Goal: Navigation & Orientation: Find specific page/section

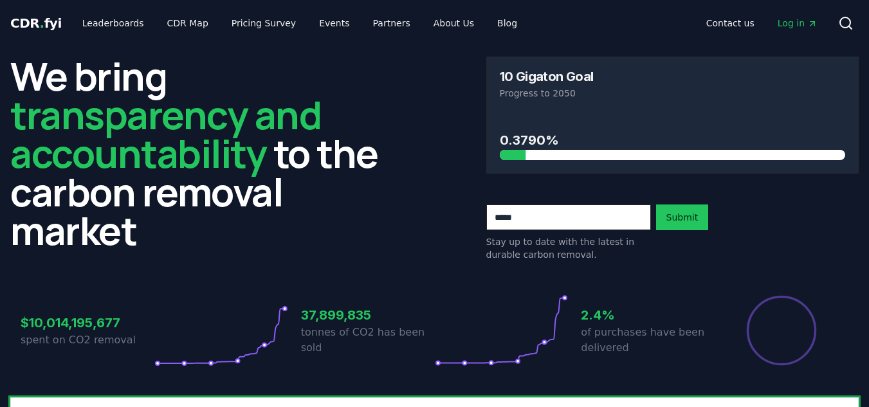
scroll to position [579, 0]
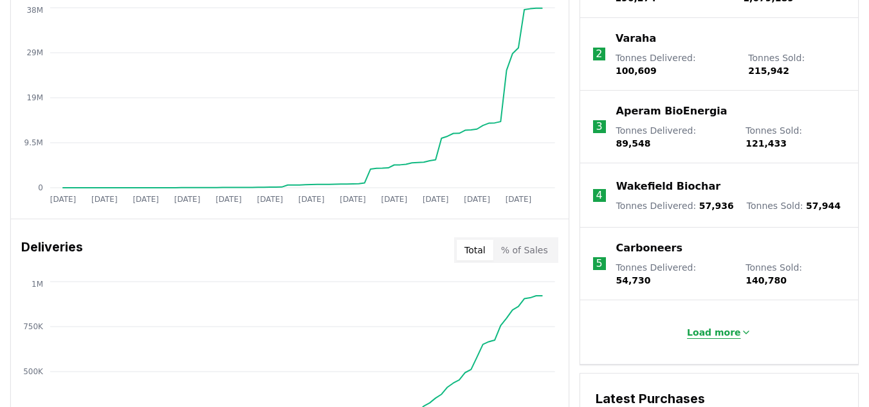
click at [719, 320] on button "Load more" at bounding box center [719, 333] width 85 height 26
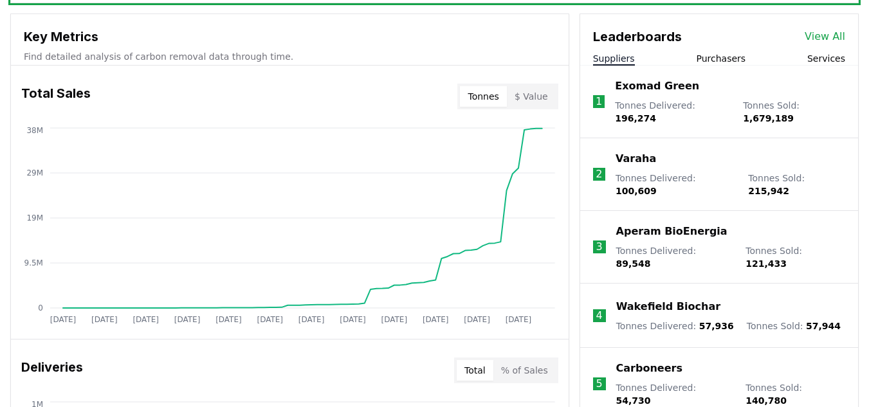
scroll to position [450, 0]
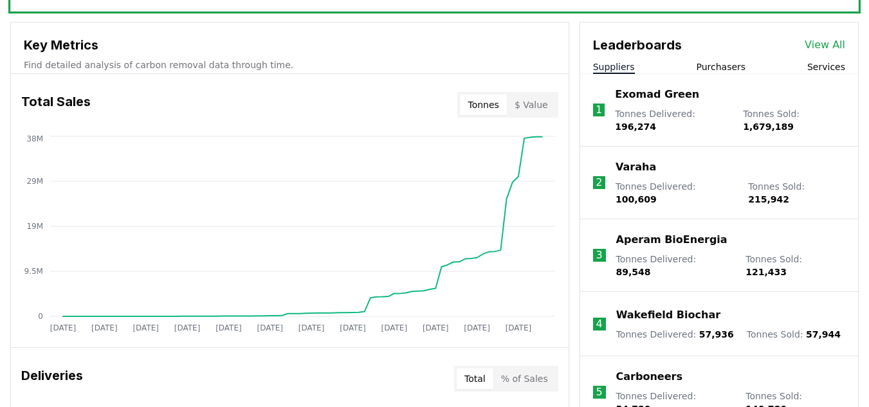
click at [823, 42] on link "View All" at bounding box center [825, 44] width 41 height 15
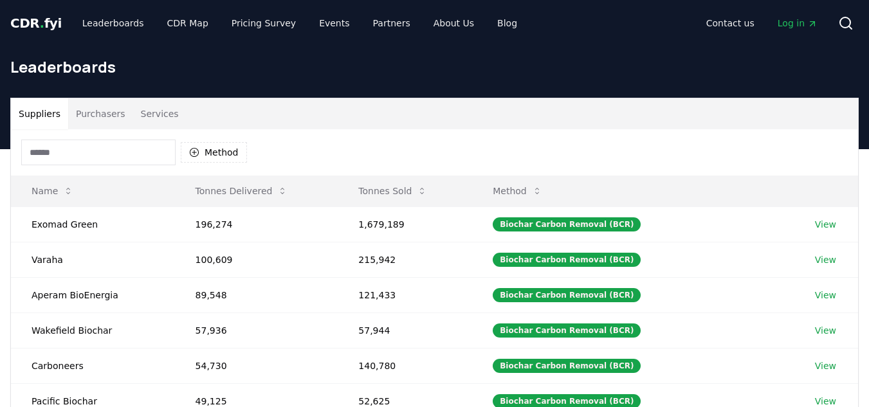
click at [89, 122] on button "Purchasers" at bounding box center [100, 113] width 65 height 31
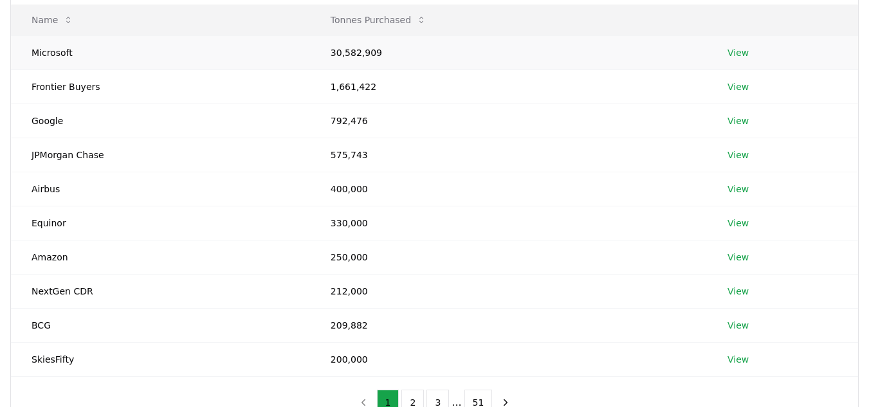
scroll to position [193, 0]
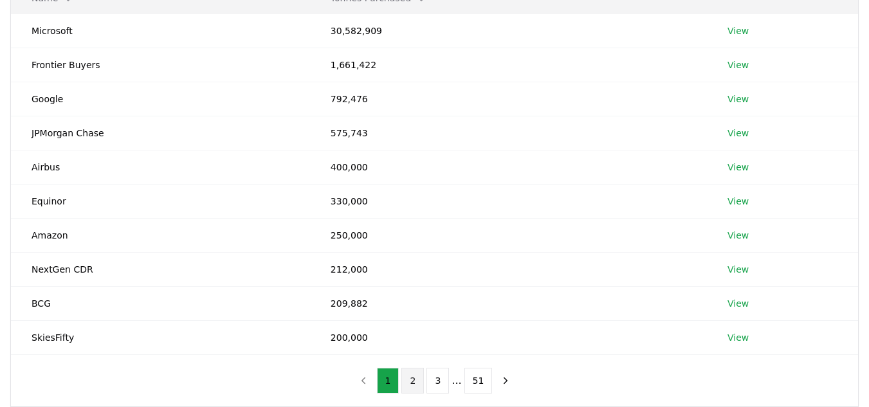
click at [411, 387] on button "2" at bounding box center [413, 381] width 23 height 26
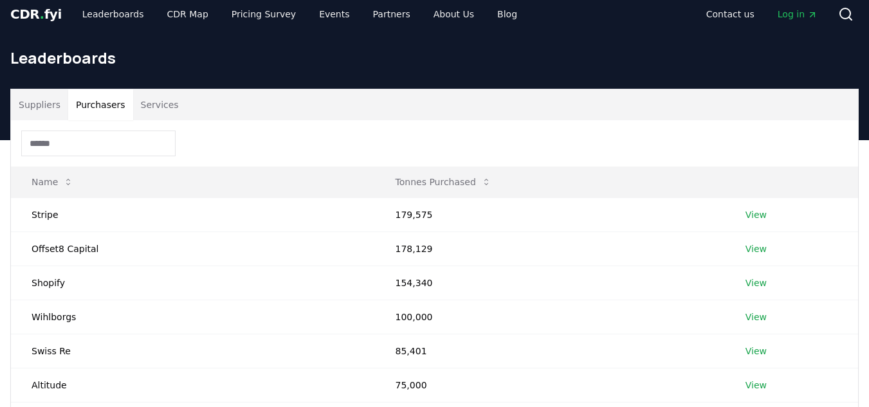
scroll to position [0, 0]
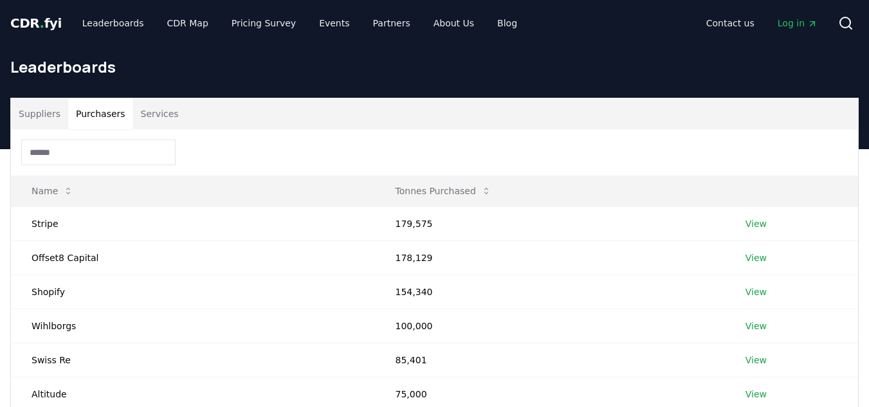
click at [162, 123] on button "Services" at bounding box center [159, 113] width 53 height 31
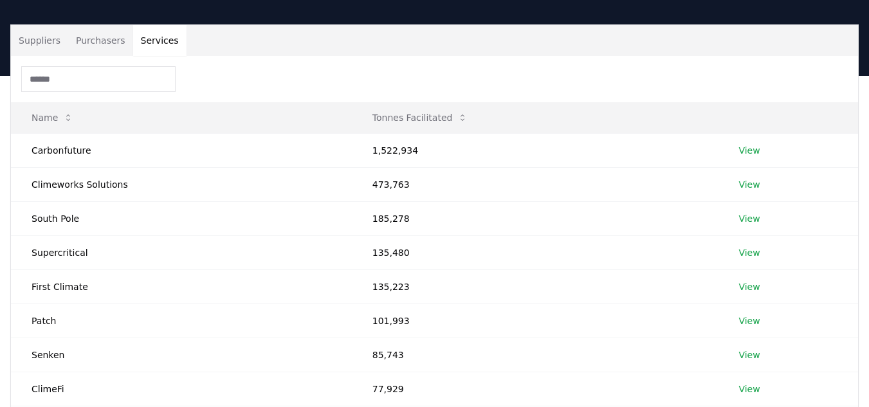
scroll to position [64, 0]
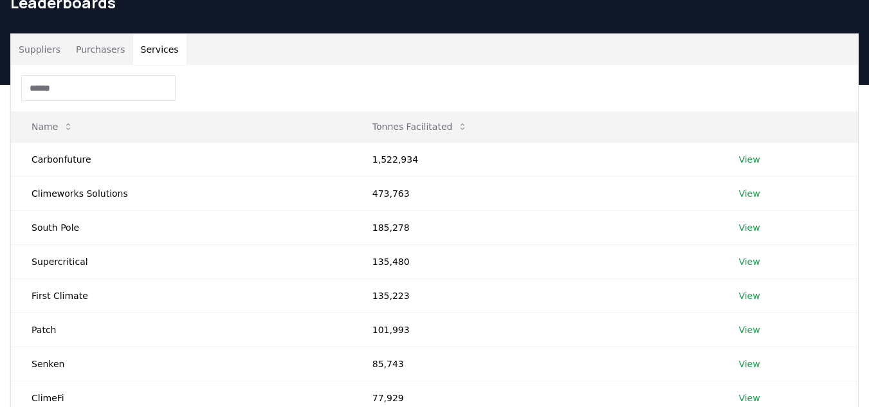
click at [104, 48] on button "Purchasers" at bounding box center [100, 49] width 65 height 31
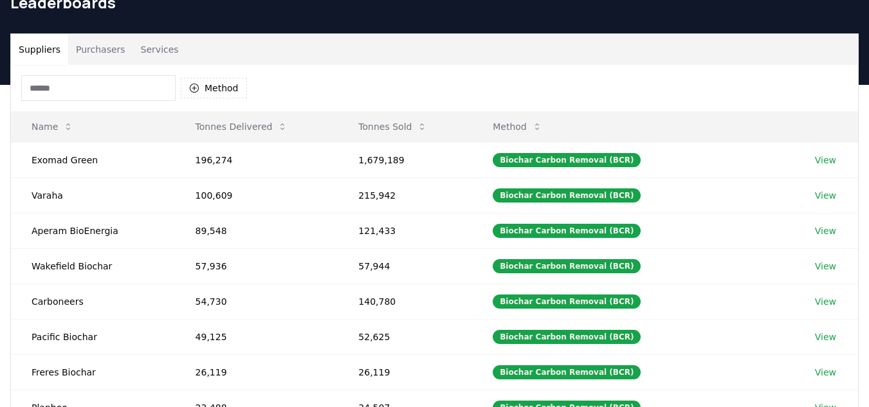
click at [49, 54] on button "Suppliers" at bounding box center [39, 49] width 57 height 31
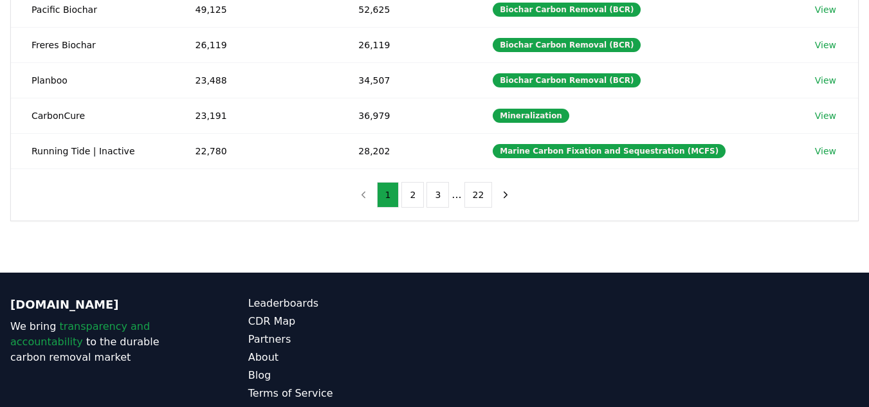
scroll to position [463, 0]
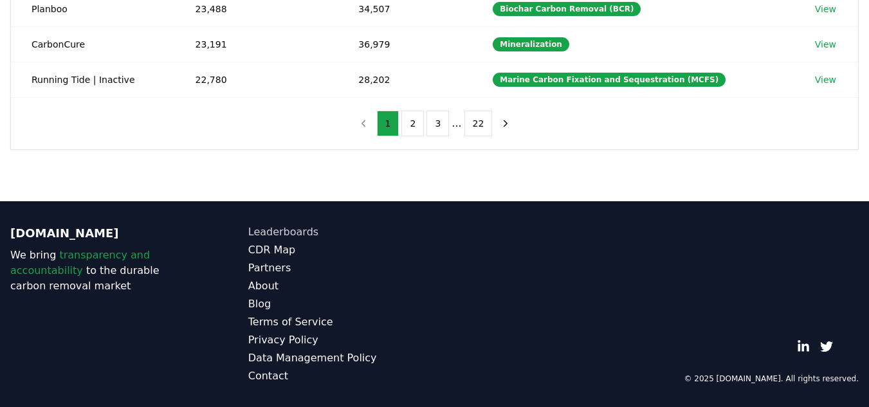
click at [275, 226] on link "Leaderboards" at bounding box center [341, 232] width 187 height 15
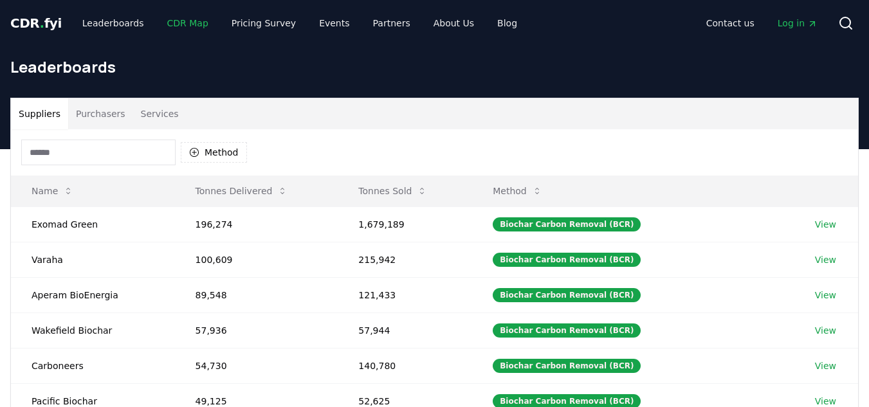
click at [179, 28] on link "CDR Map" at bounding box center [188, 23] width 62 height 23
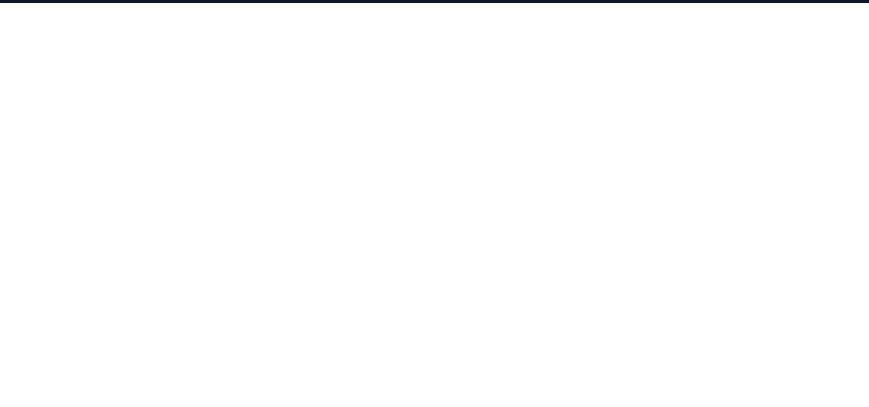
scroll to position [152, 0]
